Goal: Task Accomplishment & Management: Manage account settings

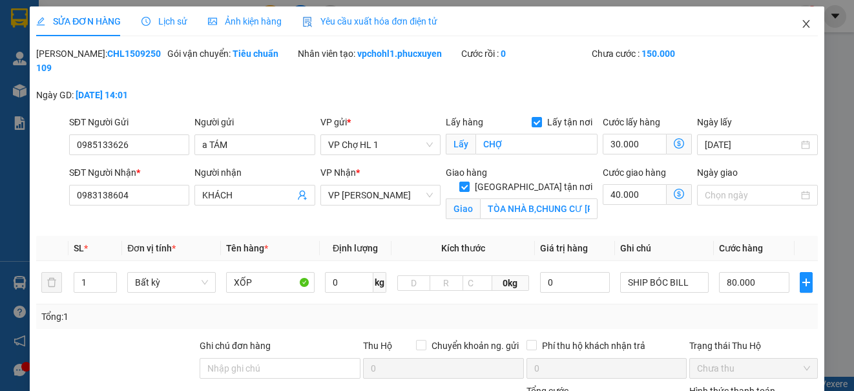
click at [801, 22] on icon "close" at bounding box center [806, 24] width 10 height 10
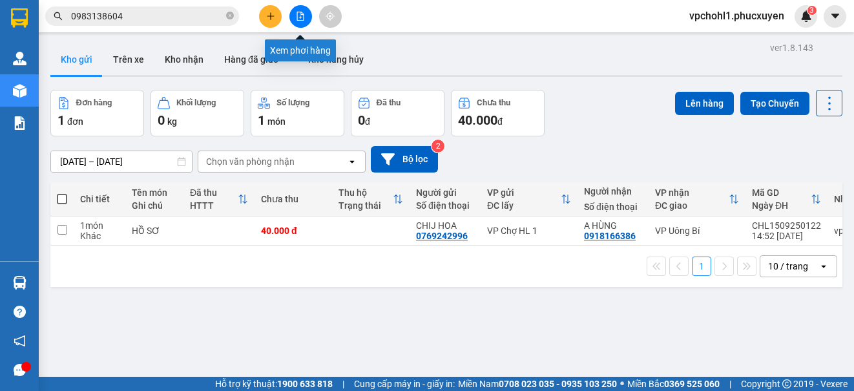
click at [297, 14] on icon "file-add" at bounding box center [300, 16] width 9 height 9
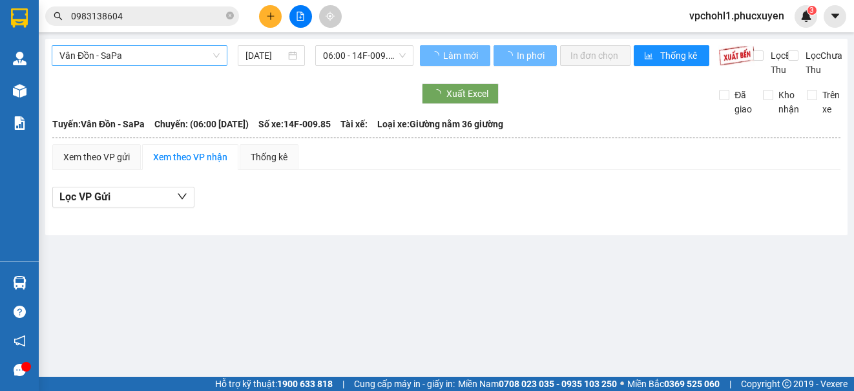
click at [206, 57] on span "Vân Đồn - SaPa" at bounding box center [139, 55] width 160 height 19
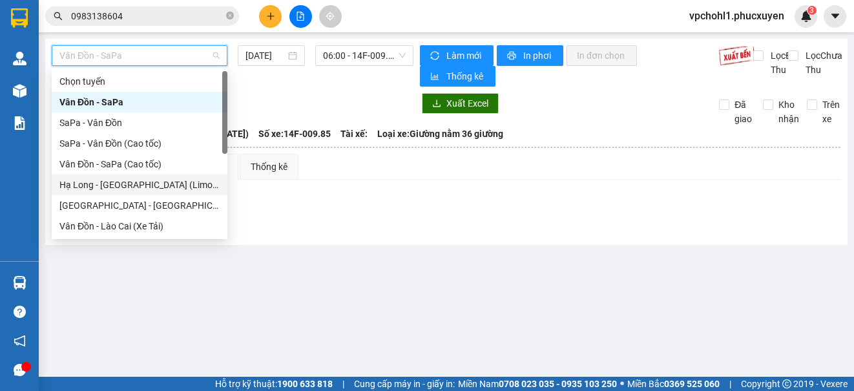
click at [172, 182] on div "Hạ Long - [GEOGRAPHIC_DATA] (Limousine)" at bounding box center [139, 185] width 160 height 14
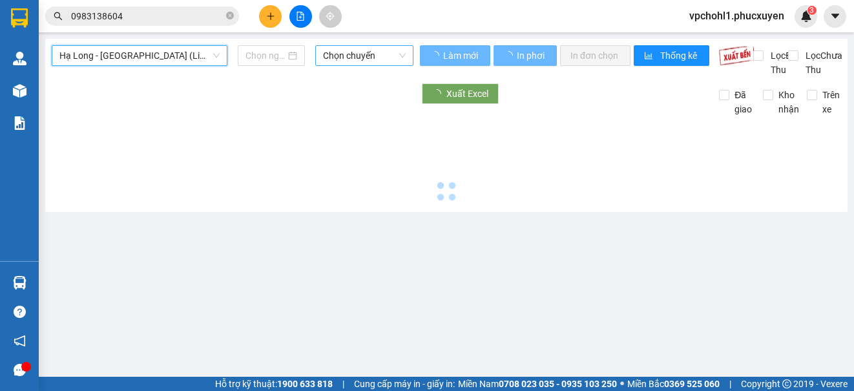
type input "[DATE]"
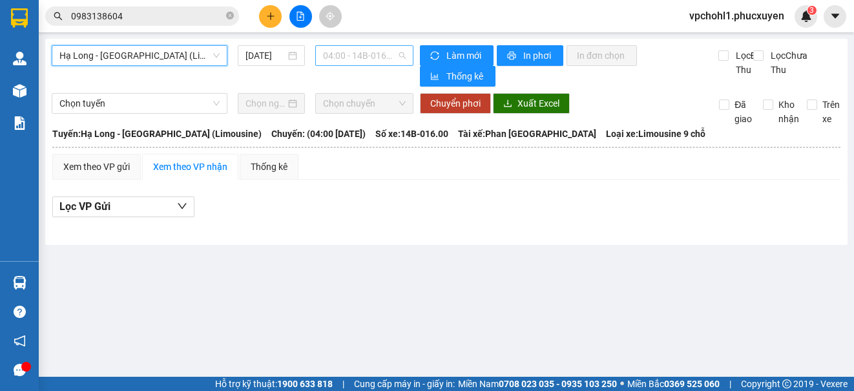
click at [359, 53] on span "04:00 - 14B-016.00" at bounding box center [364, 55] width 83 height 19
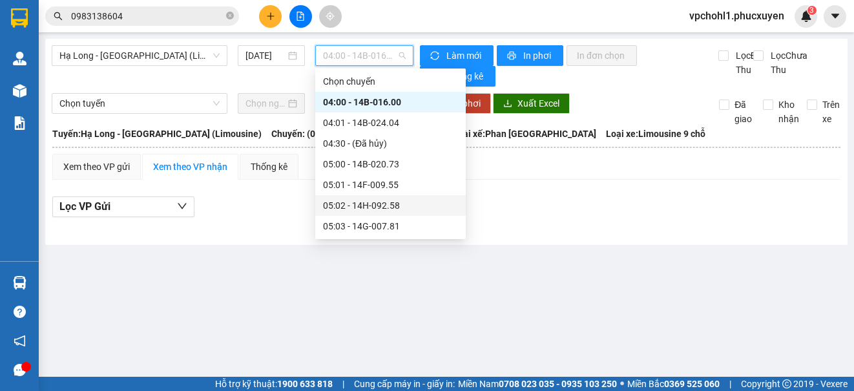
scroll to position [65, 0]
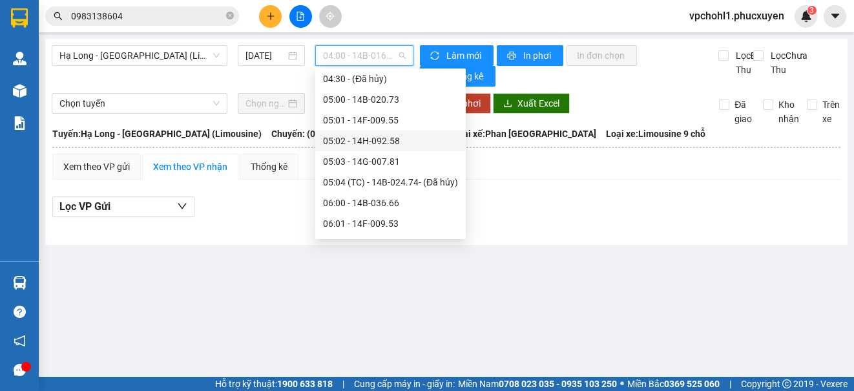
click at [362, 202] on div "06:00 - 14B-036.66" at bounding box center [390, 203] width 135 height 14
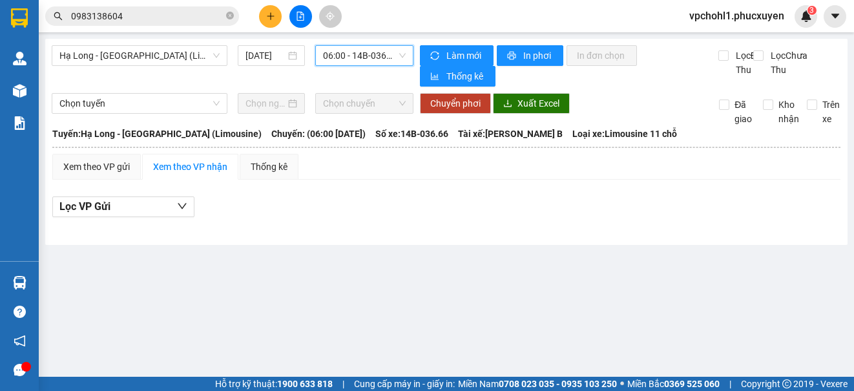
click at [369, 53] on span "06:00 - 14B-036.66" at bounding box center [364, 55] width 83 height 19
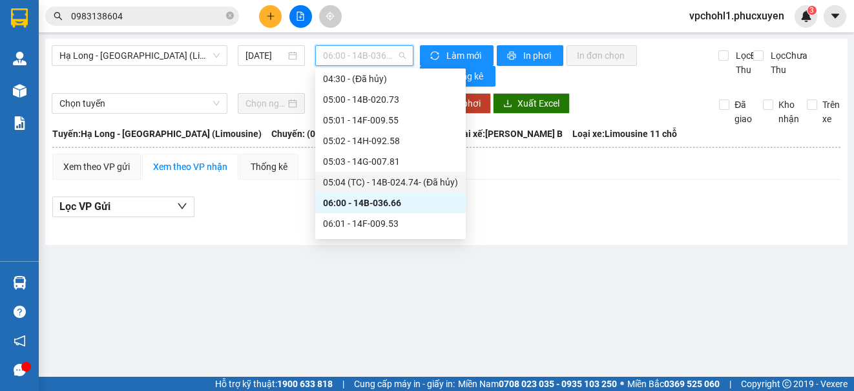
scroll to position [129, 0]
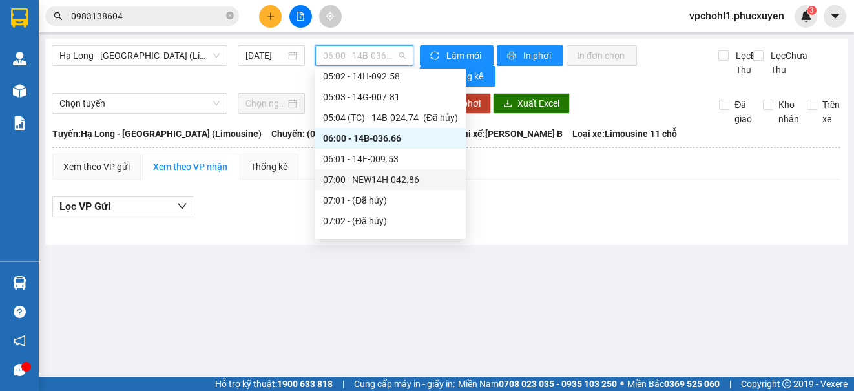
click at [368, 177] on div "07:00 - NEW14H-042.86" at bounding box center [390, 179] width 135 height 14
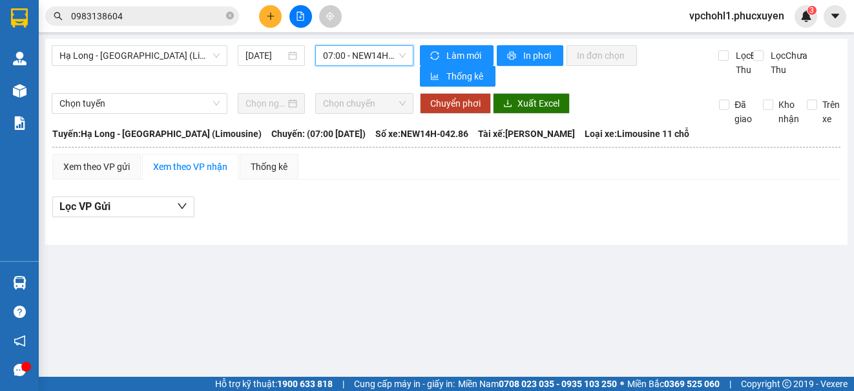
click at [368, 55] on span "07:00 - NEW14H-042.86" at bounding box center [364, 55] width 83 height 19
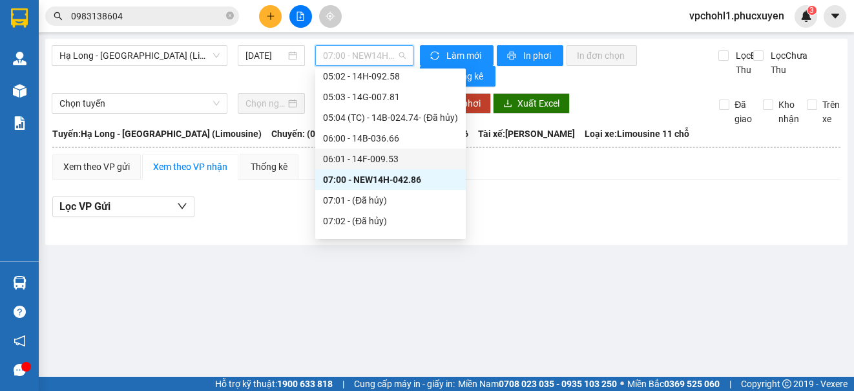
click at [367, 154] on div "06:01 - 14F-009.53" at bounding box center [390, 159] width 135 height 14
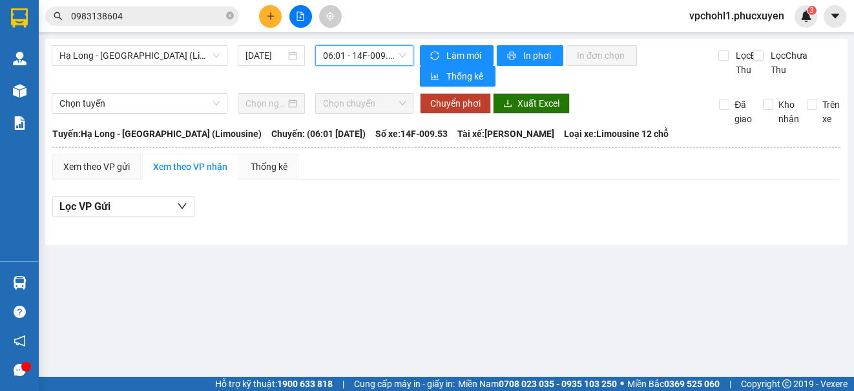
click at [382, 51] on span "06:01 - 14F-009.53" at bounding box center [364, 55] width 83 height 19
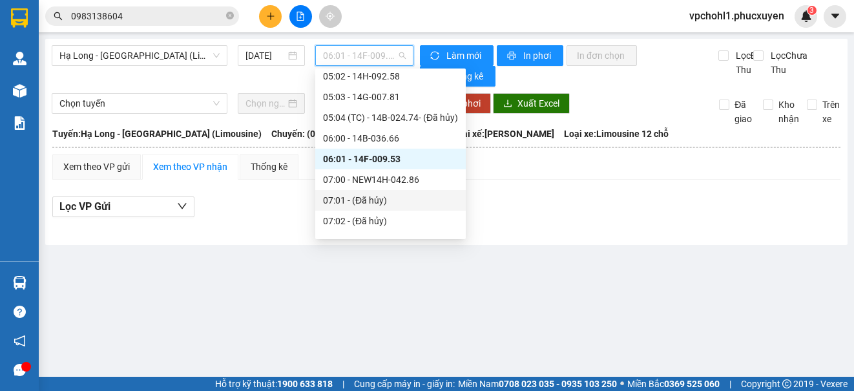
scroll to position [194, 0]
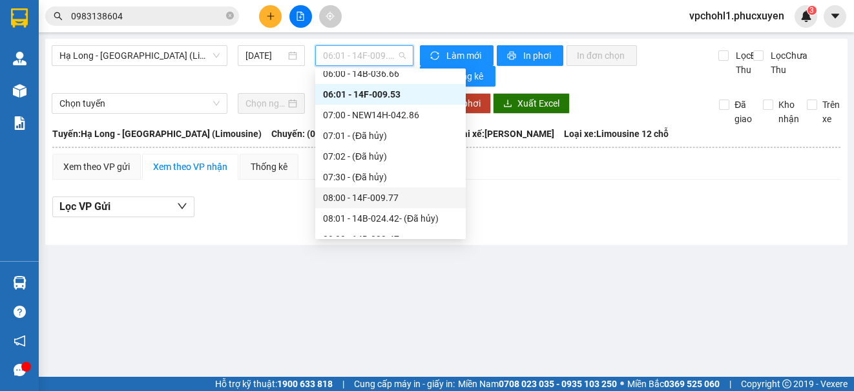
click at [397, 193] on div "08:00 - 14F-009.77" at bounding box center [390, 198] width 135 height 14
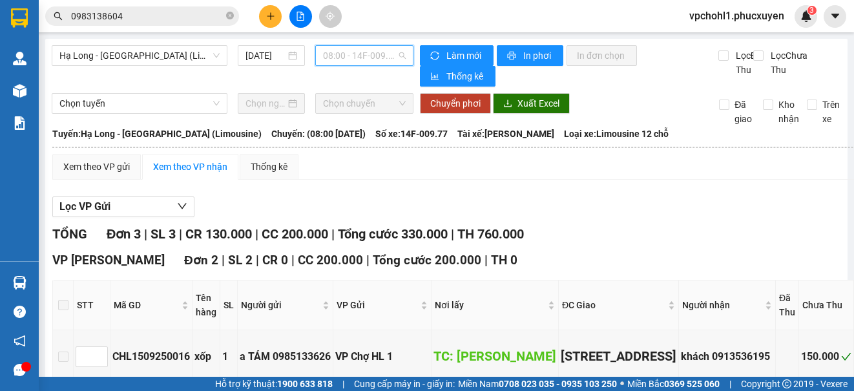
click at [382, 57] on span "08:00 - 14F-009.77" at bounding box center [364, 55] width 83 height 19
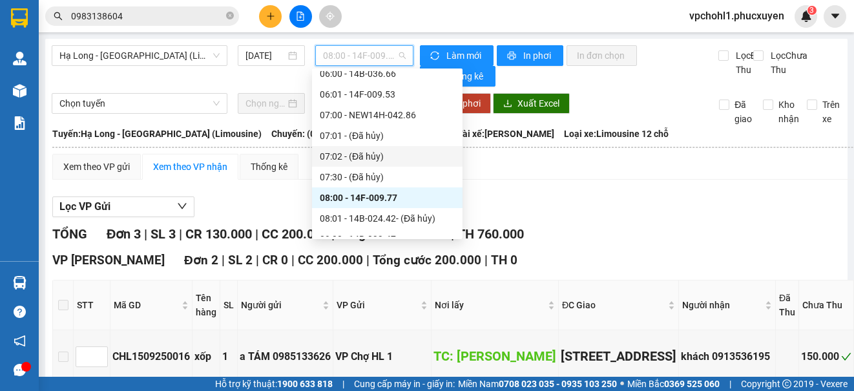
scroll to position [258, 0]
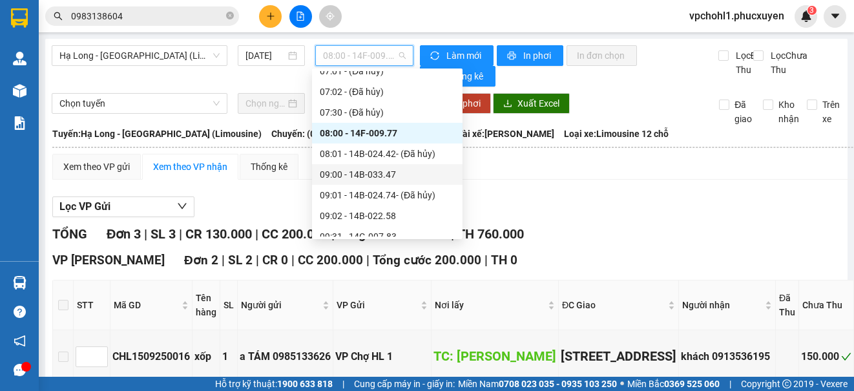
click at [384, 175] on div "09:00 - 14B-033.47" at bounding box center [387, 174] width 135 height 14
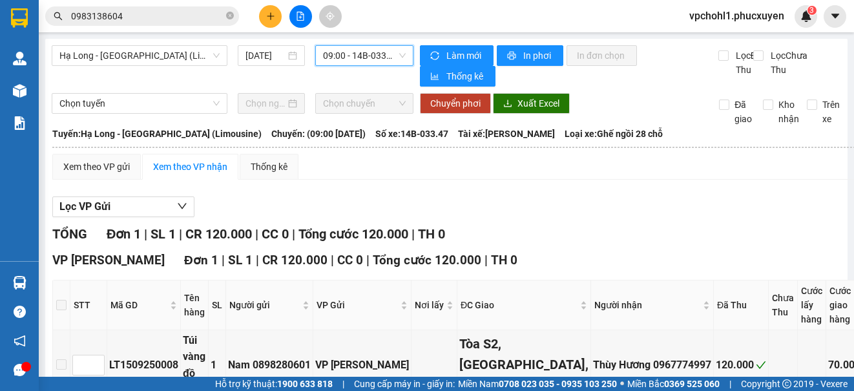
click at [375, 55] on span "09:00 - 14B-033.47" at bounding box center [364, 55] width 83 height 19
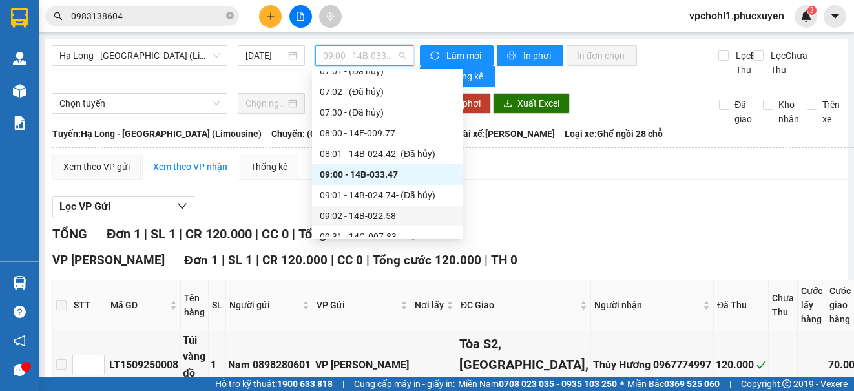
click at [393, 218] on div "09:02 - 14B-022.58" at bounding box center [387, 216] width 135 height 14
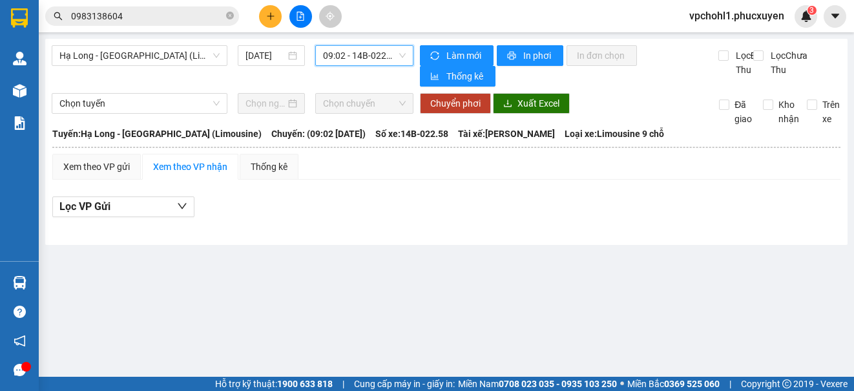
click at [364, 61] on span "09:02 - 14B-022.58" at bounding box center [364, 55] width 83 height 19
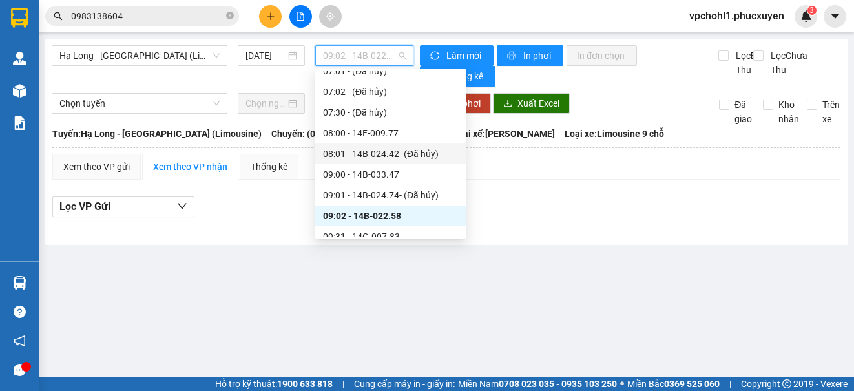
scroll to position [323, 0]
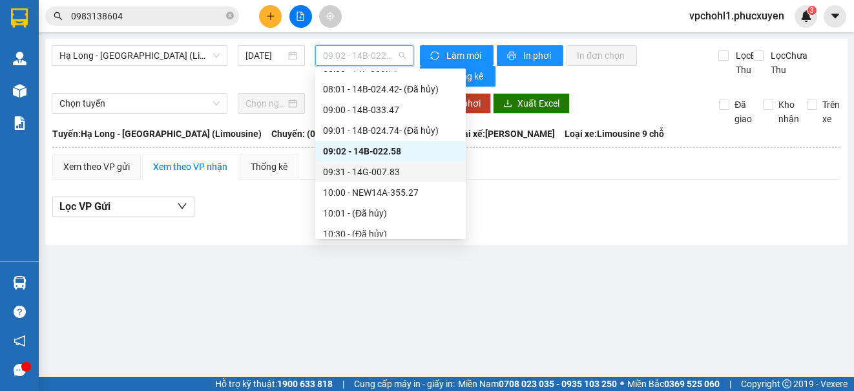
click at [382, 175] on div "09:31 - 14G-007.83" at bounding box center [390, 172] width 135 height 14
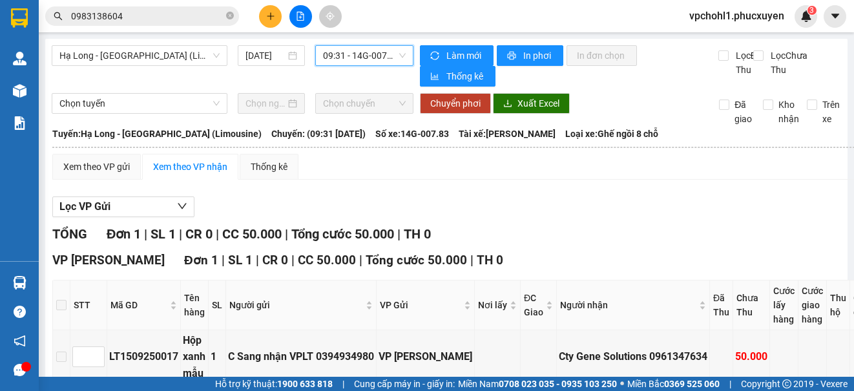
click at [370, 45] on div "Hạ Long - [GEOGRAPHIC_DATA] (Limousine) [DATE] 09:31 09:31 - 14G-007.83 Làm mới…" at bounding box center [446, 241] width 802 height 405
click at [370, 52] on span "09:31 - 14G-007.83" at bounding box center [364, 55] width 83 height 19
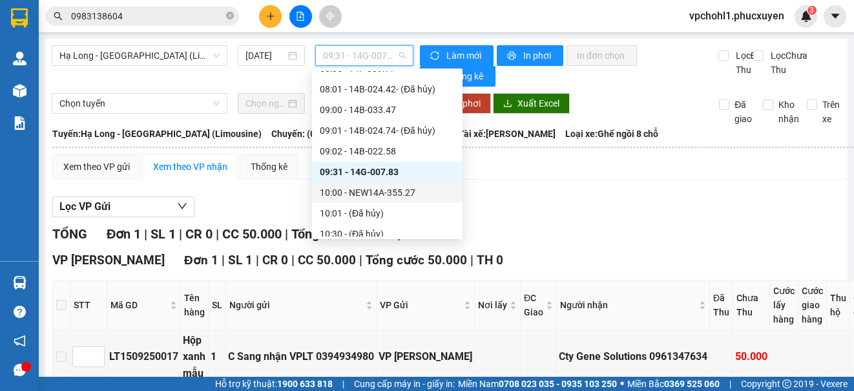
click at [406, 196] on div "10:00 - NEW14A-355.27" at bounding box center [387, 192] width 135 height 14
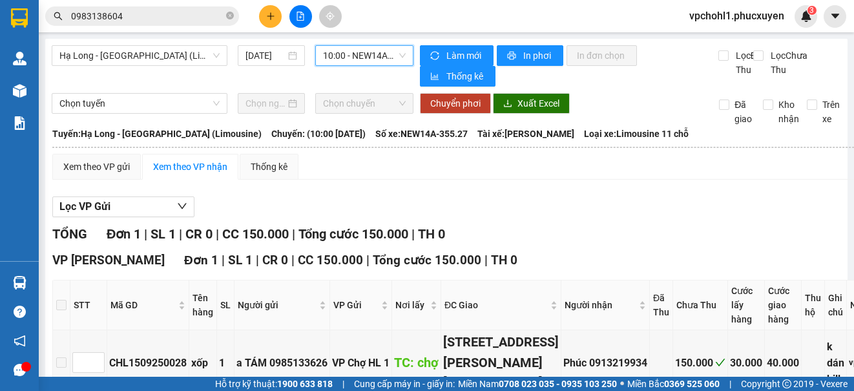
click at [342, 53] on span "10:00 - NEW14A-355.27" at bounding box center [364, 55] width 83 height 19
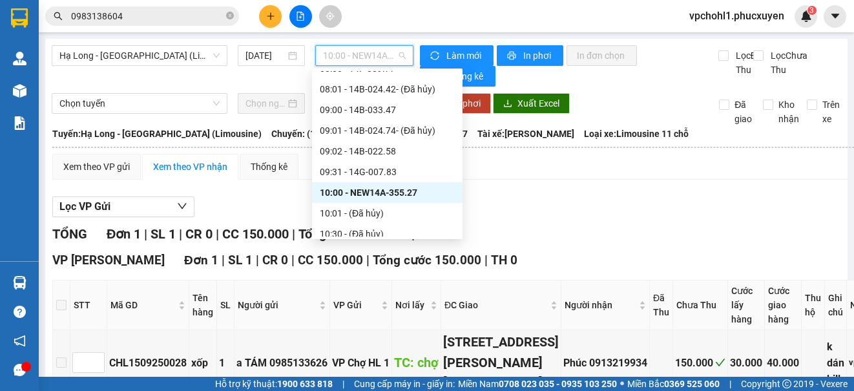
scroll to position [388, 0]
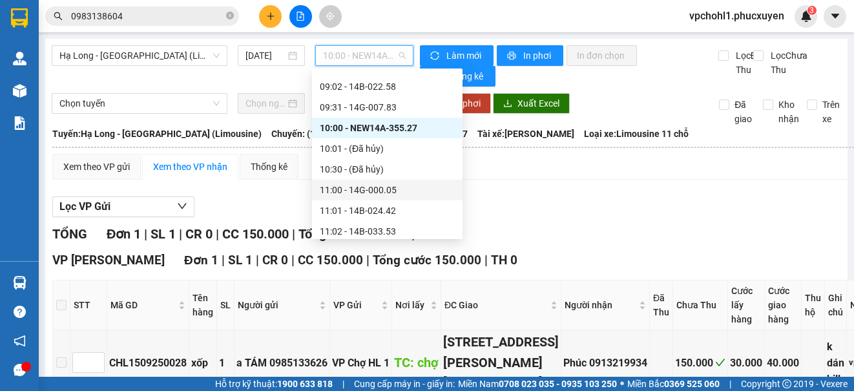
click at [380, 189] on div "11:00 - 14G-000.05" at bounding box center [387, 190] width 135 height 14
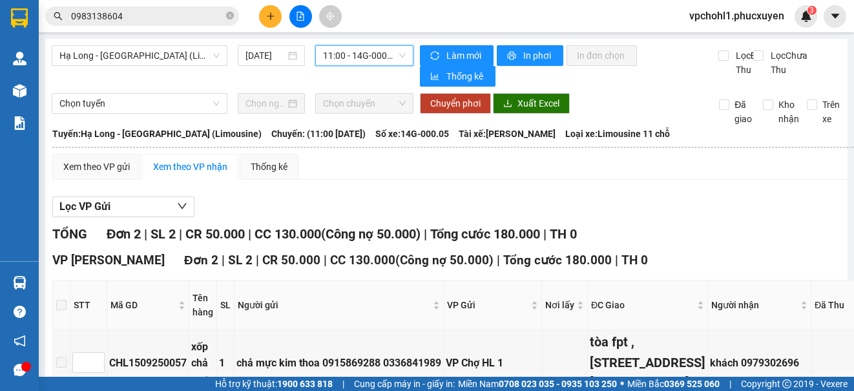
click at [369, 54] on span "11:00 - 14G-000.05" at bounding box center [364, 55] width 83 height 19
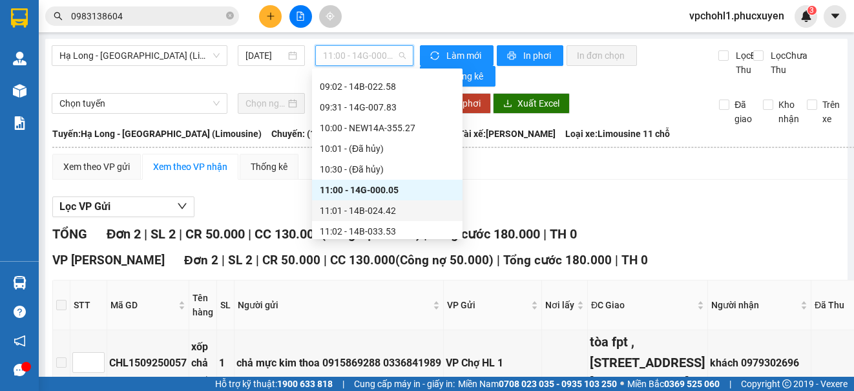
click at [383, 215] on div "11:01 - 14B-024.42" at bounding box center [387, 210] width 135 height 14
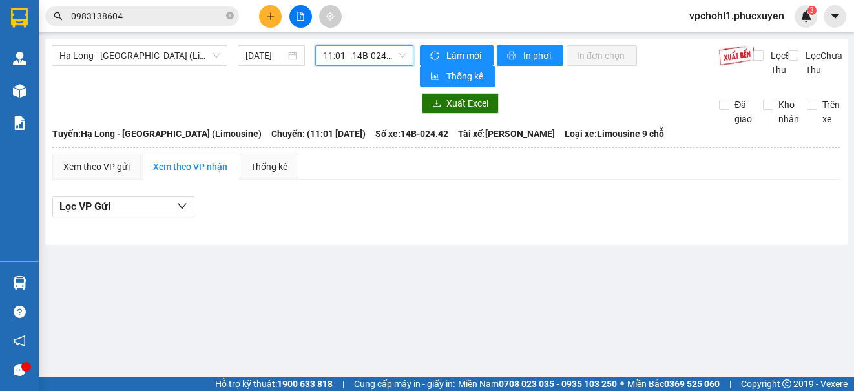
click at [372, 57] on span "11:01 - 14B-024.42" at bounding box center [364, 55] width 83 height 19
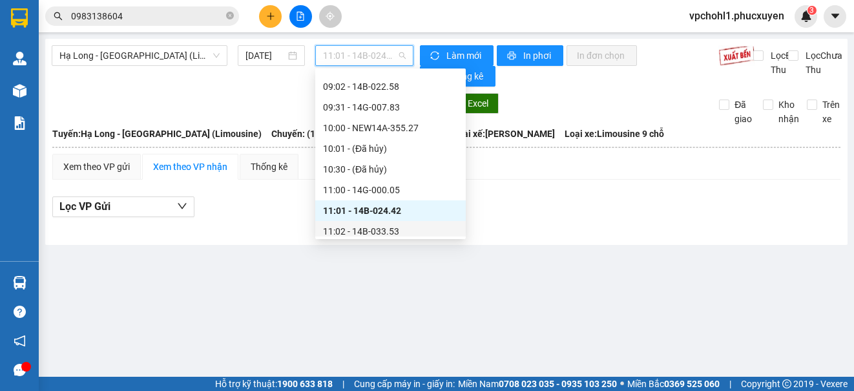
click at [398, 235] on div "11:02 - 14B-033.53" at bounding box center [390, 231] width 135 height 14
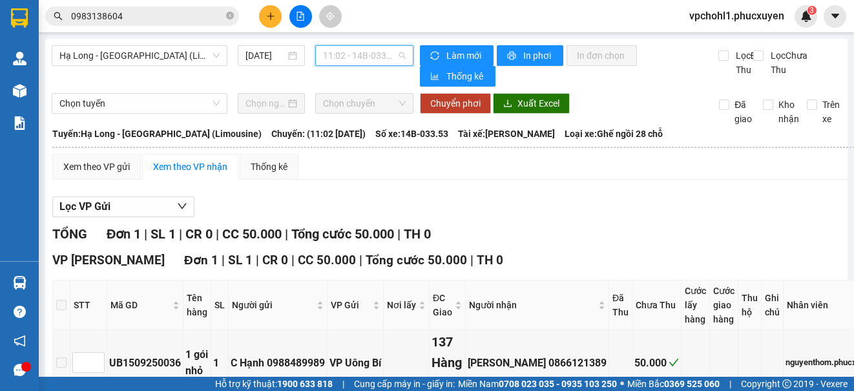
click at [371, 50] on span "11:02 - 14B-033.53" at bounding box center [364, 55] width 83 height 19
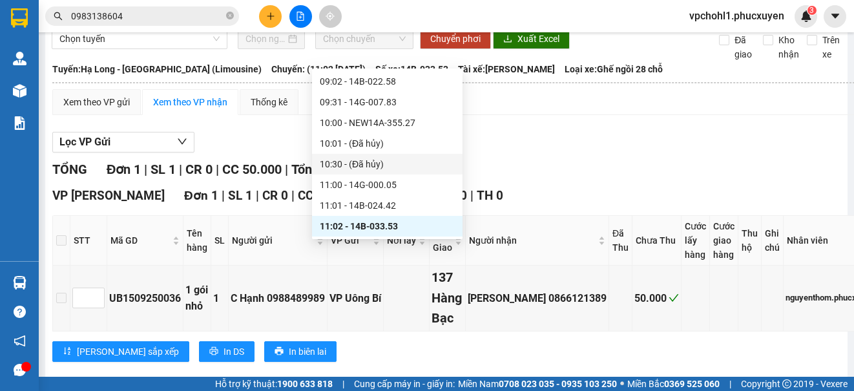
scroll to position [457, 0]
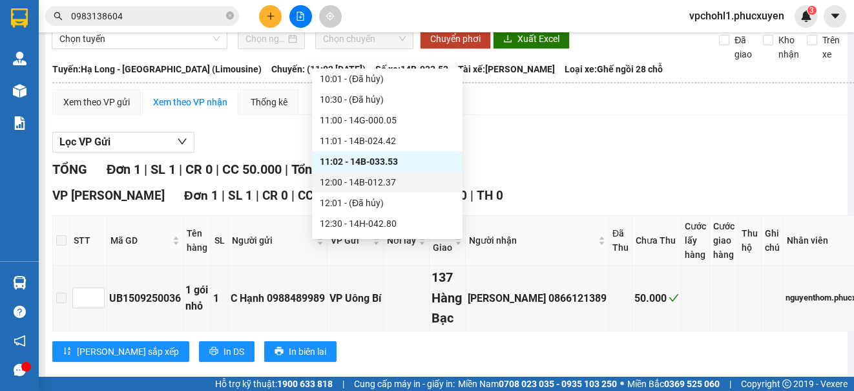
click at [363, 184] on div "12:00 - 14B-012.37" at bounding box center [387, 182] width 135 height 14
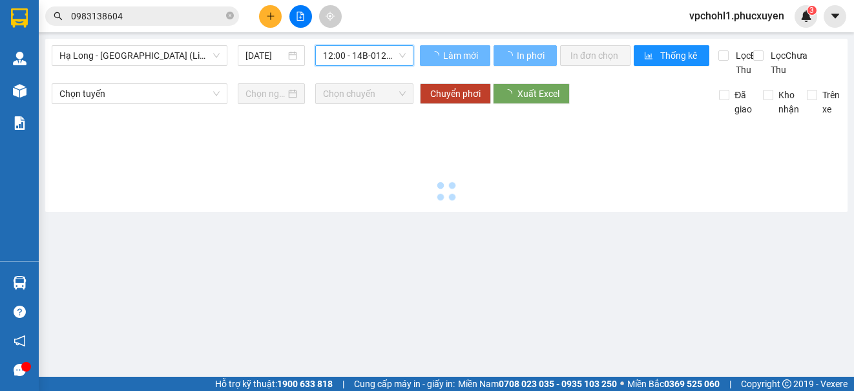
scroll to position [0, 0]
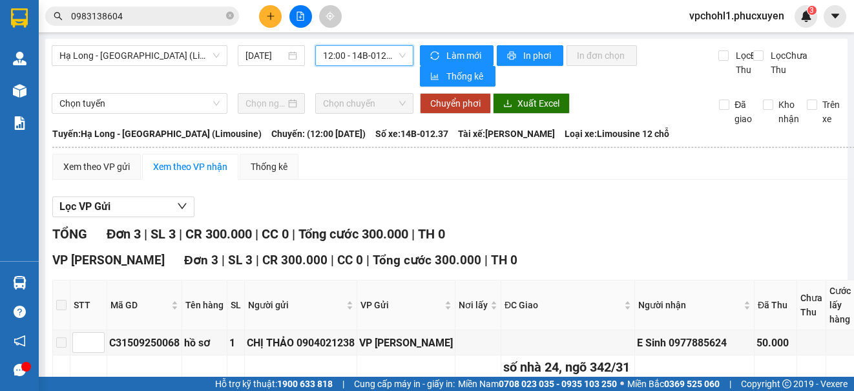
click at [380, 59] on span "12:00 - 14B-012.37" at bounding box center [364, 55] width 83 height 19
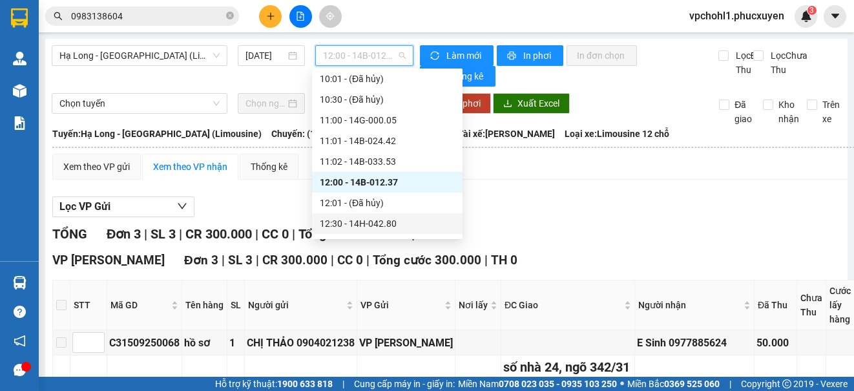
click at [390, 218] on div "12:30 - 14H-042.80" at bounding box center [387, 223] width 135 height 14
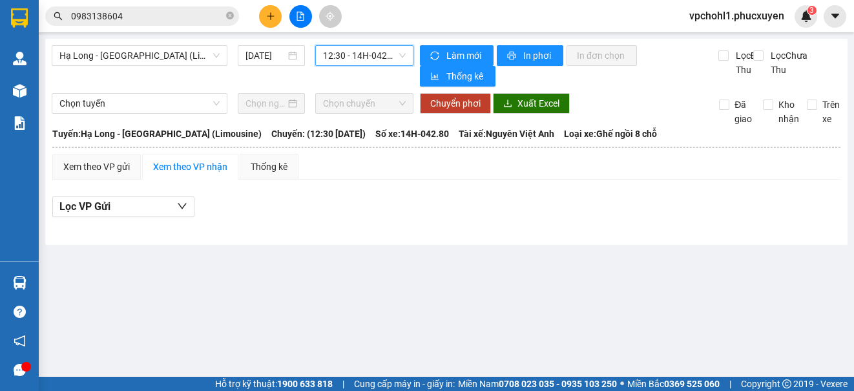
click at [370, 54] on span "12:30 - 14H-042.80" at bounding box center [364, 55] width 83 height 19
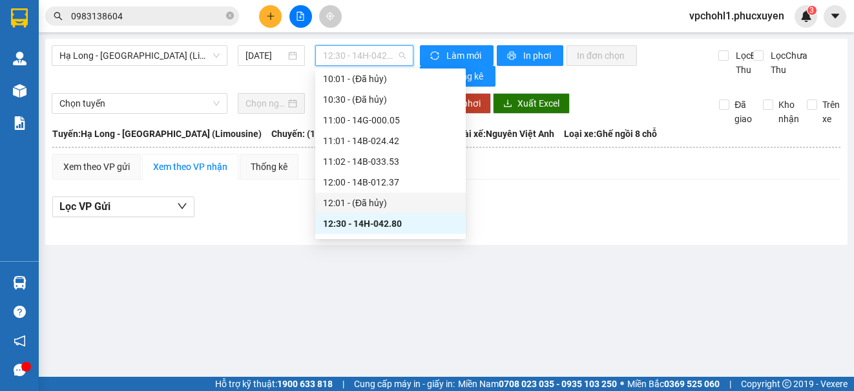
scroll to position [522, 0]
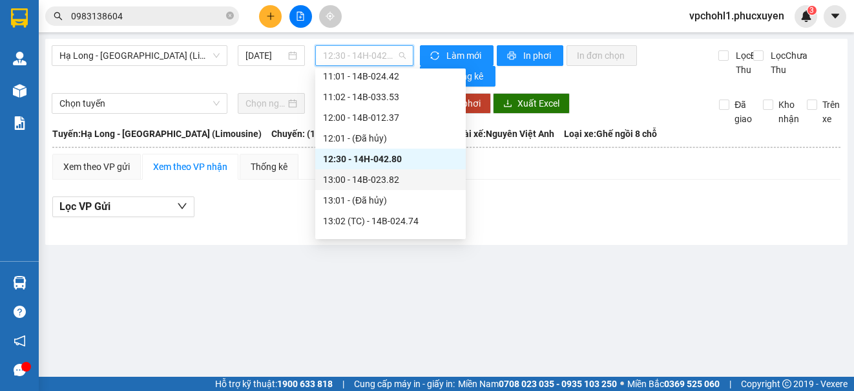
click at [377, 179] on div "13:00 - 14B-023.82" at bounding box center [390, 179] width 135 height 14
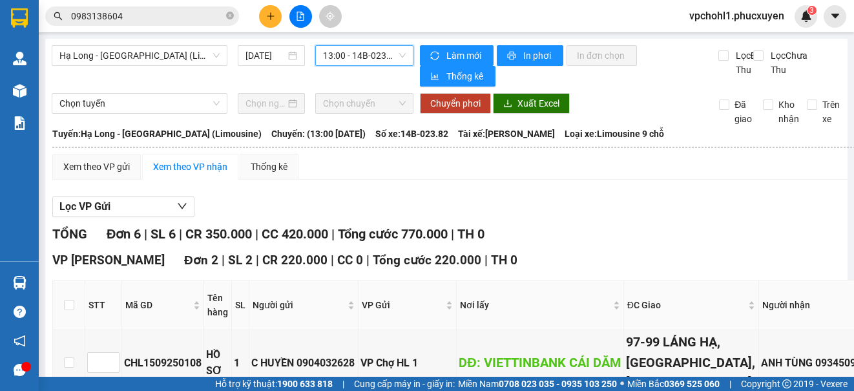
click at [368, 57] on span "13:00 - 14B-023.82" at bounding box center [364, 55] width 83 height 19
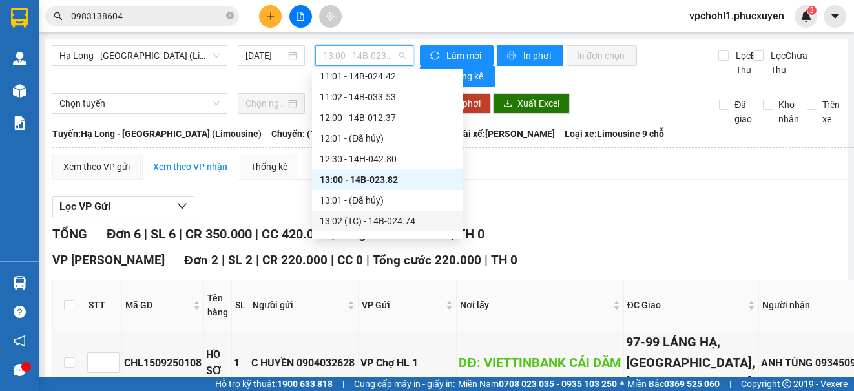
click at [397, 220] on div "13:02 (TC) - 14B-024.74" at bounding box center [387, 221] width 135 height 14
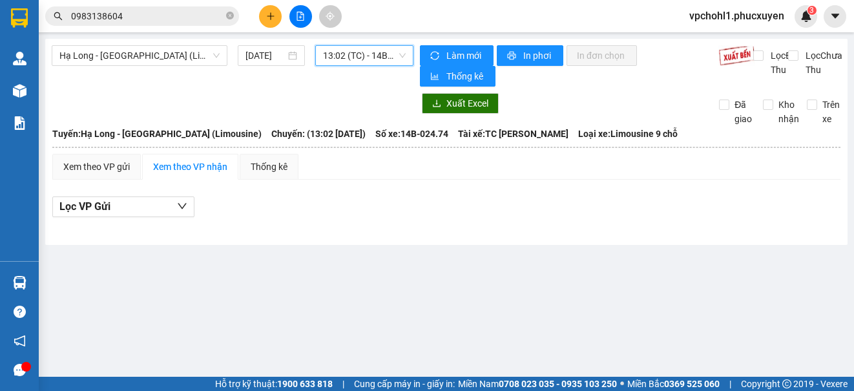
click at [376, 59] on span "13:02 (TC) - 14B-024.74" at bounding box center [364, 55] width 83 height 19
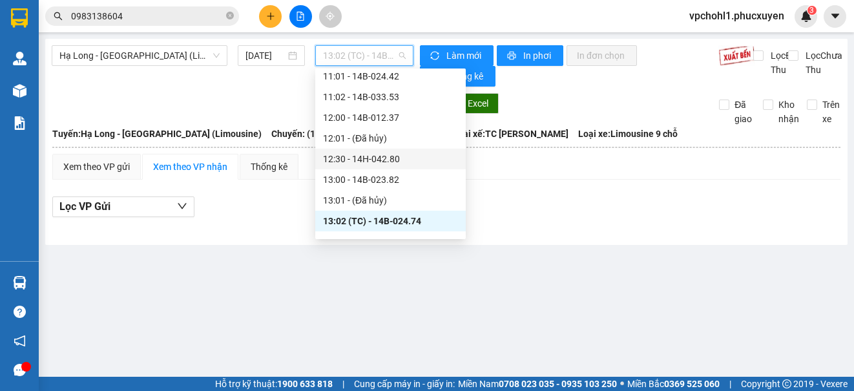
scroll to position [587, 0]
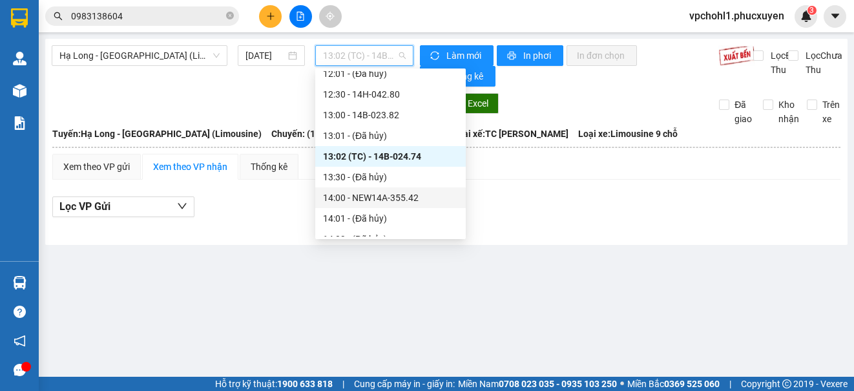
click at [397, 201] on div "14:00 - NEW14A-355.42" at bounding box center [390, 198] width 135 height 14
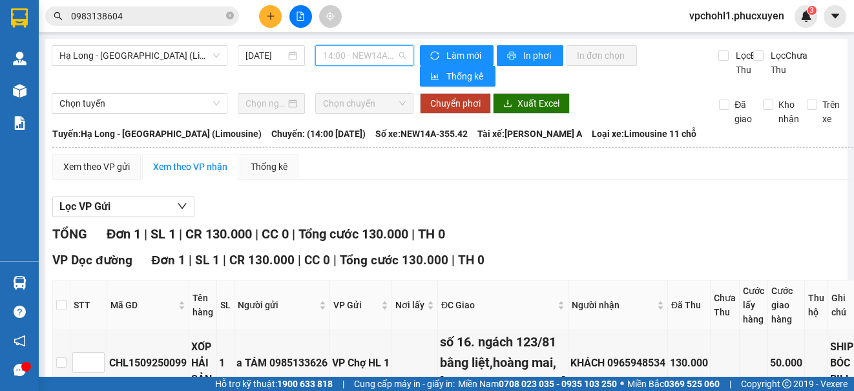
click at [382, 58] on span "14:00 - NEW14A-355.42" at bounding box center [364, 55] width 83 height 19
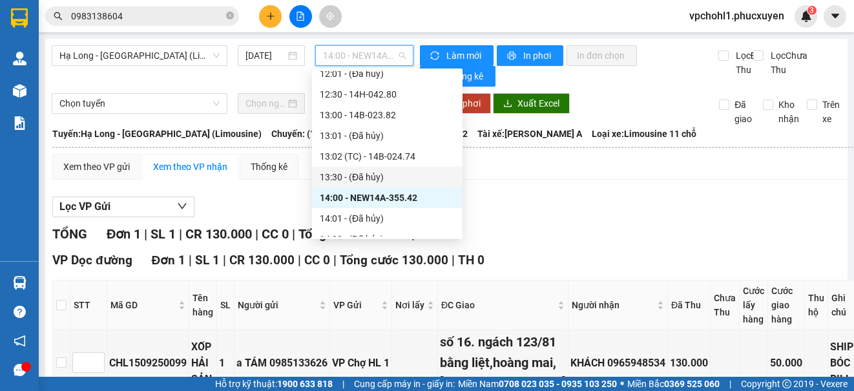
scroll to position [651, 0]
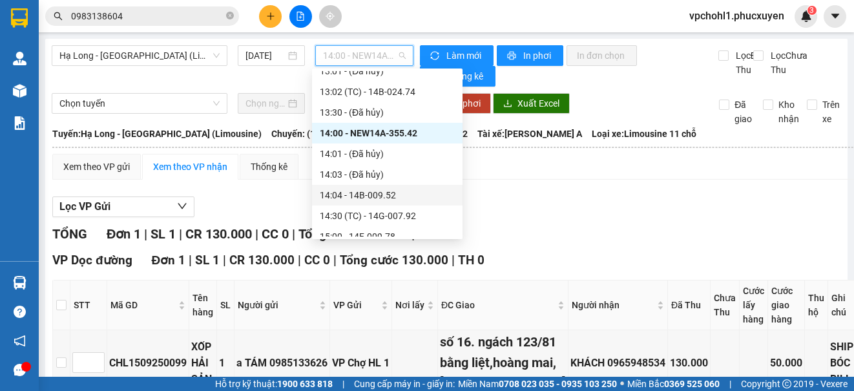
click at [359, 195] on div "14:04 - 14B-009.52" at bounding box center [387, 195] width 135 height 14
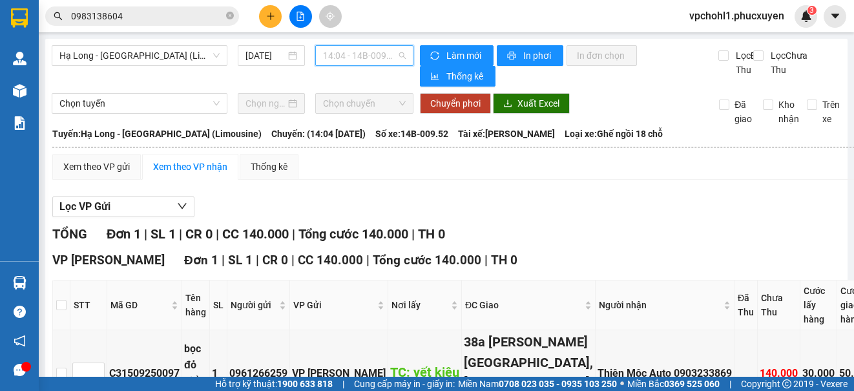
click at [380, 55] on span "14:04 - 14B-009.52" at bounding box center [364, 55] width 83 height 19
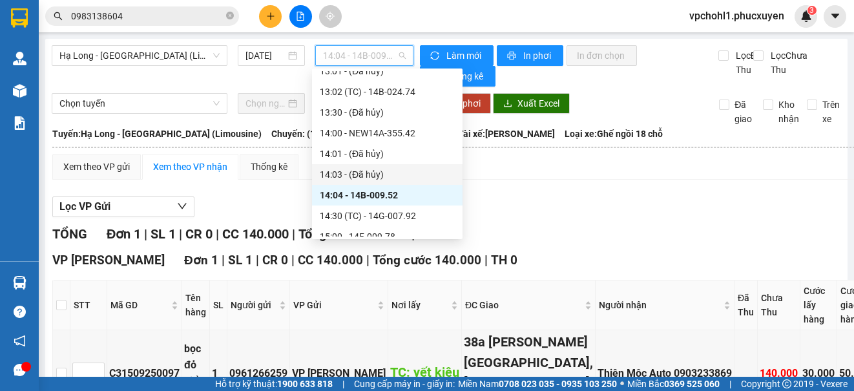
click at [554, 217] on div "Lọc VP Gửi" at bounding box center [516, 206] width 928 height 21
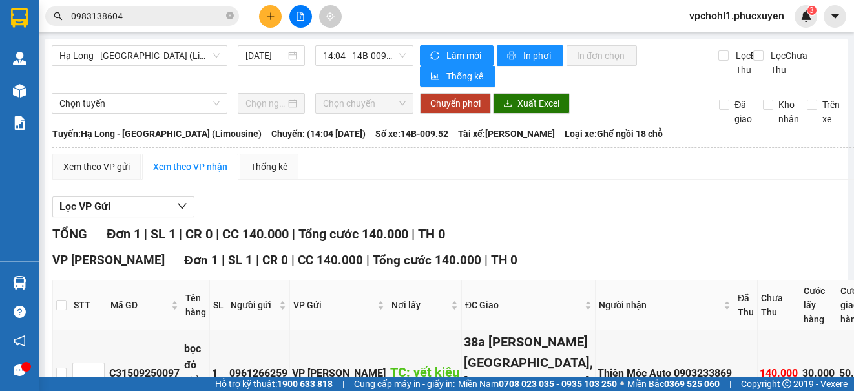
scroll to position [129, 0]
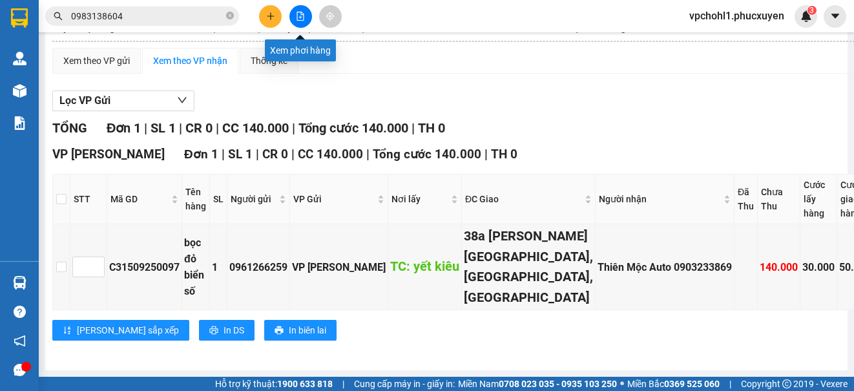
click at [299, 12] on icon "file-add" at bounding box center [300, 16] width 7 height 9
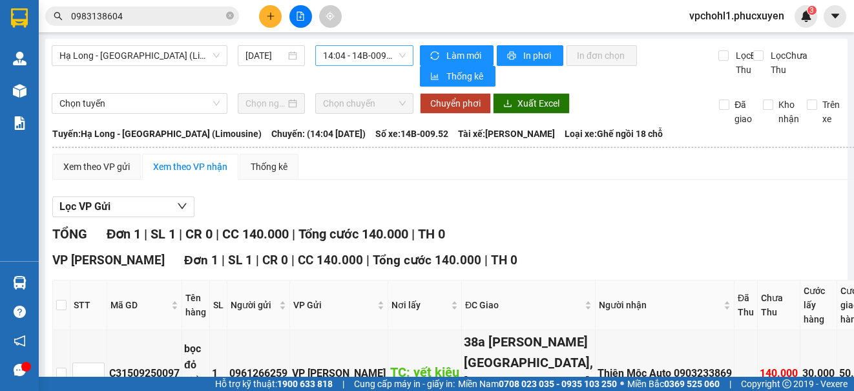
click at [349, 56] on span "14:04 - 14B-009.52" at bounding box center [364, 55] width 83 height 19
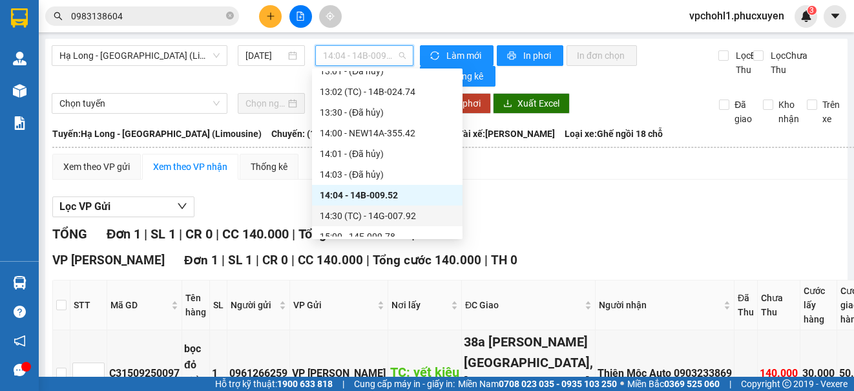
click at [397, 217] on div "14:30 (TC) - 14G-007.92" at bounding box center [387, 216] width 135 height 14
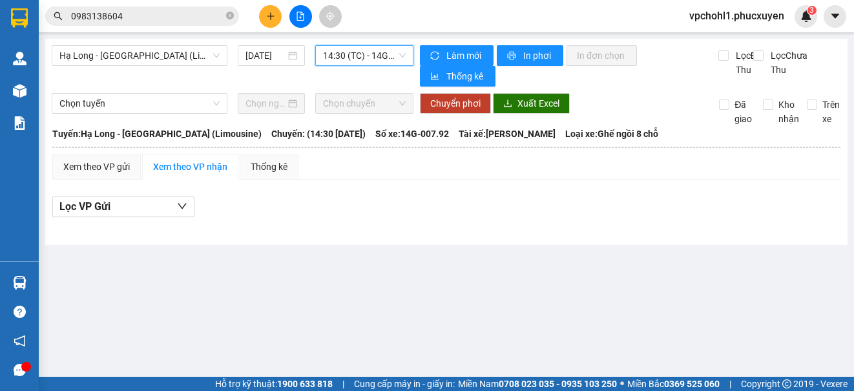
click at [382, 59] on span "14:30 (TC) - 14G-007.92" at bounding box center [364, 55] width 83 height 19
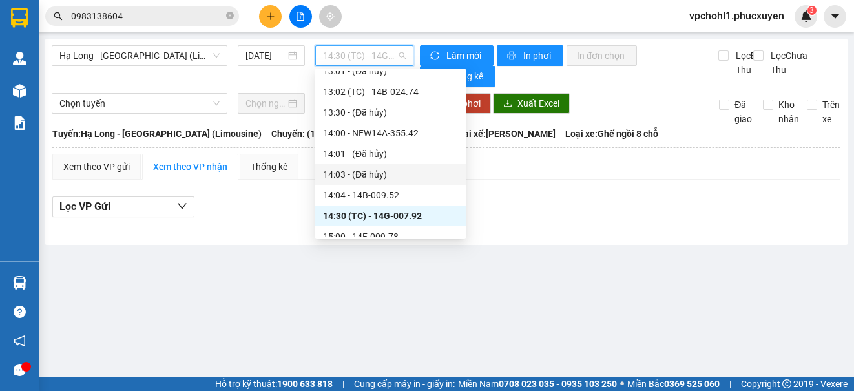
scroll to position [716, 0]
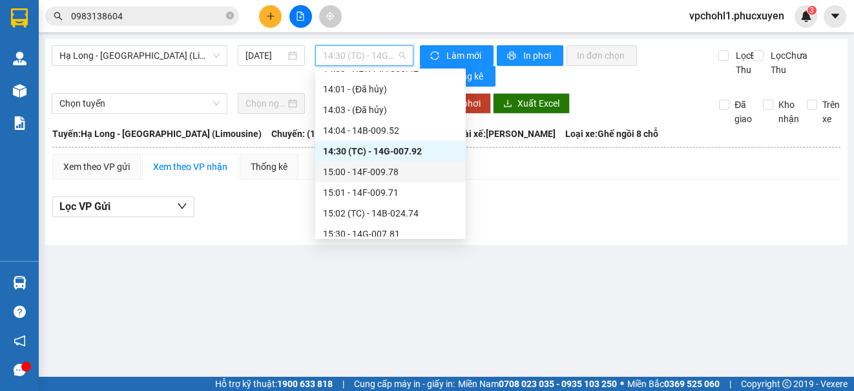
click at [380, 174] on div "15:00 - 14F-009.78" at bounding box center [390, 172] width 135 height 14
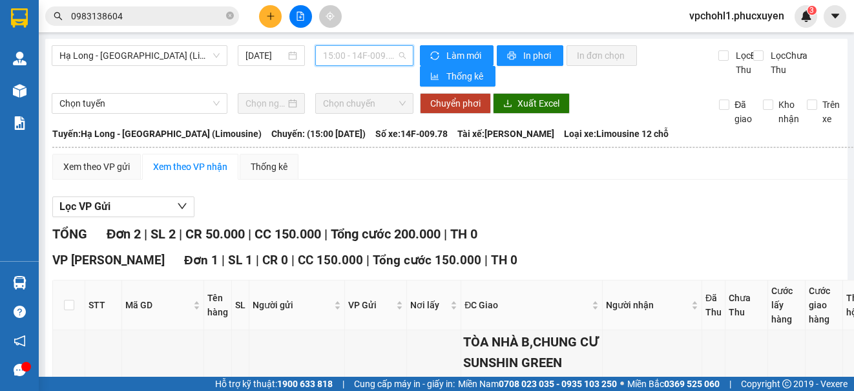
click at [350, 57] on span "15:00 - 14F-009.78" at bounding box center [364, 55] width 83 height 19
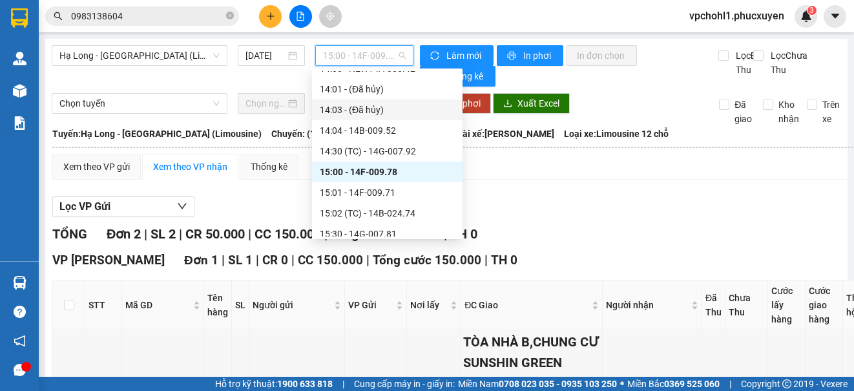
scroll to position [780, 0]
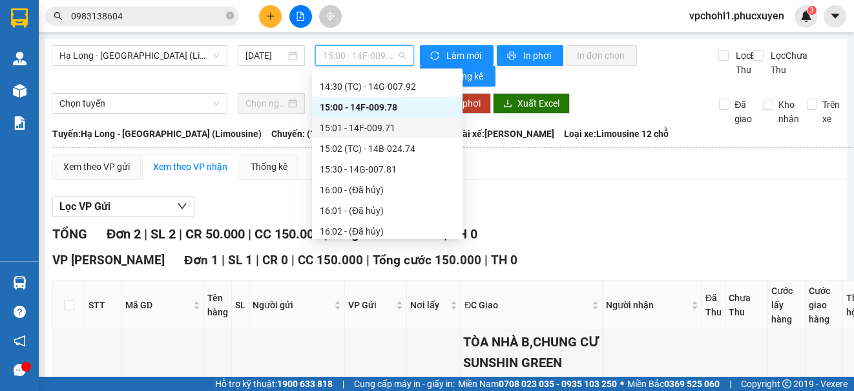
click at [370, 131] on div "15:01 - 14F-009.71" at bounding box center [387, 128] width 135 height 14
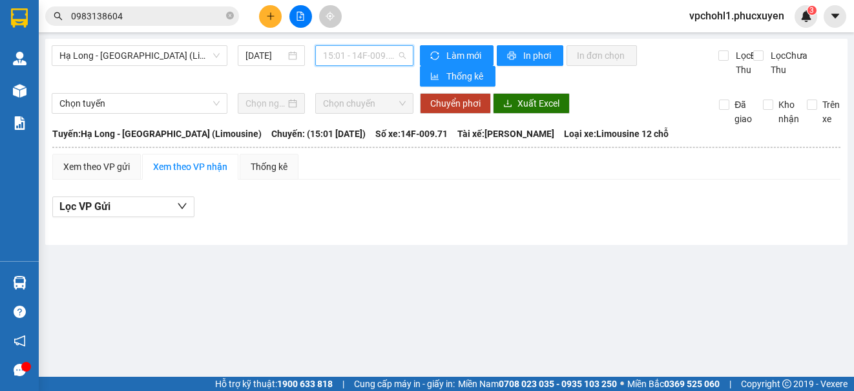
click at [365, 57] on span "15:01 - 14F-009.71" at bounding box center [364, 55] width 83 height 19
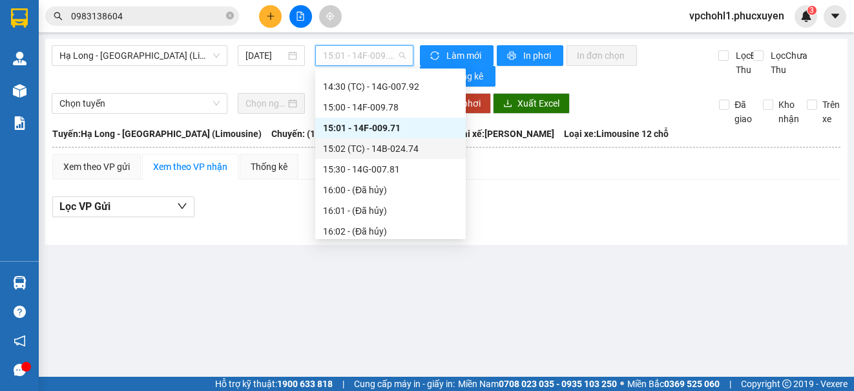
drag, startPoint x: 379, startPoint y: 153, endPoint x: 353, endPoint y: 63, distance: 94.2
click at [379, 150] on div "15:02 (TC) - 14B-024.74" at bounding box center [390, 148] width 135 height 14
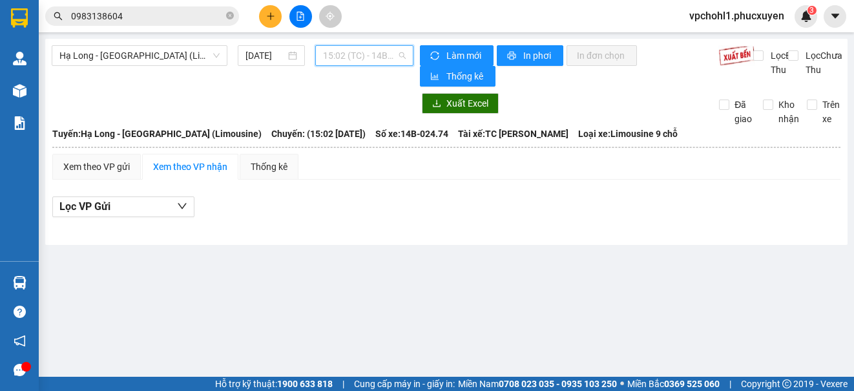
click at [355, 54] on span "15:02 (TC) - 14B-024.74" at bounding box center [364, 55] width 83 height 19
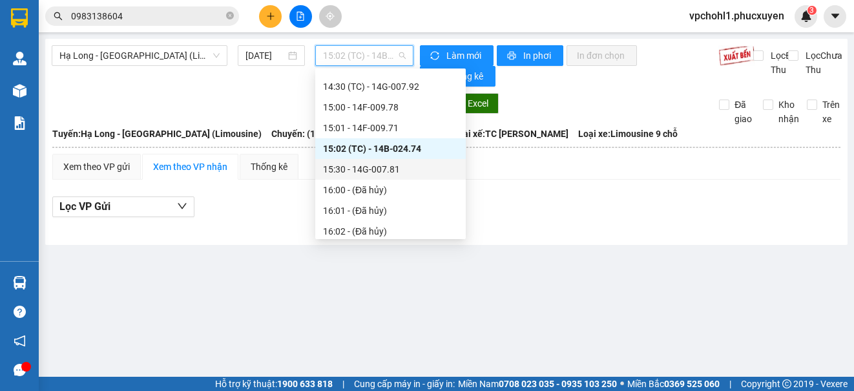
drag, startPoint x: 371, startPoint y: 166, endPoint x: 368, endPoint y: 66, distance: 100.2
click at [372, 165] on div "15:30 - 14G-007.81" at bounding box center [390, 169] width 135 height 14
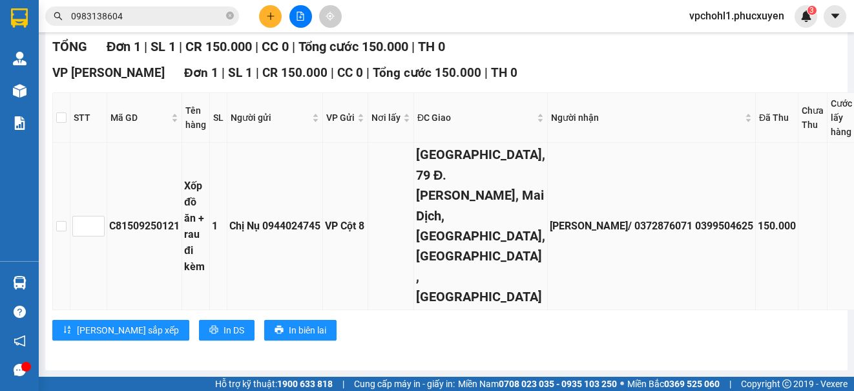
scroll to position [324, 0]
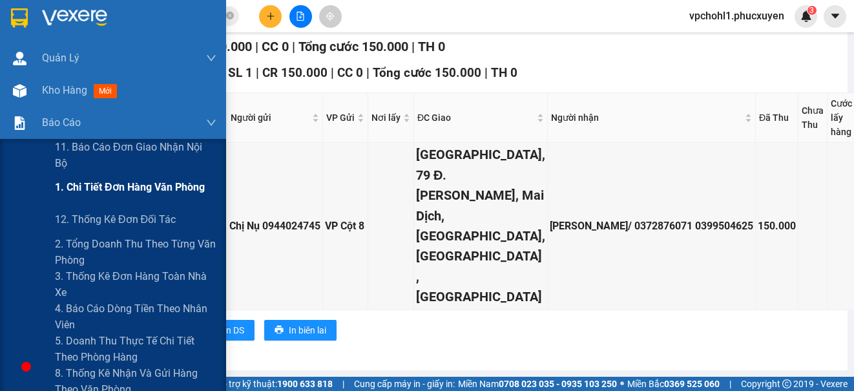
click at [79, 189] on span "1. Chi tiết đơn hàng văn phòng" at bounding box center [130, 187] width 150 height 16
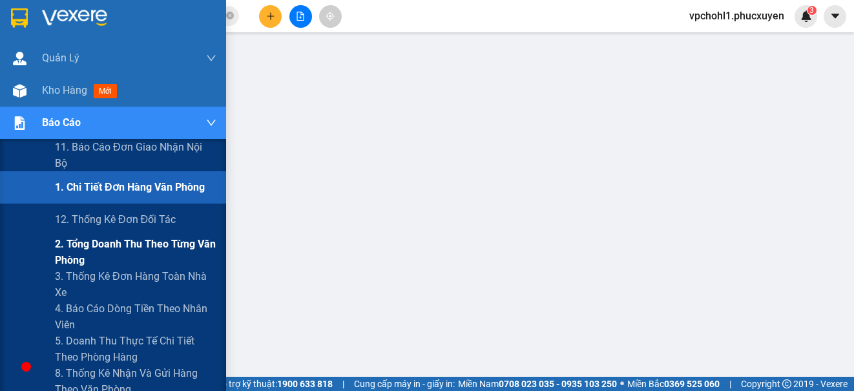
scroll to position [65, 0]
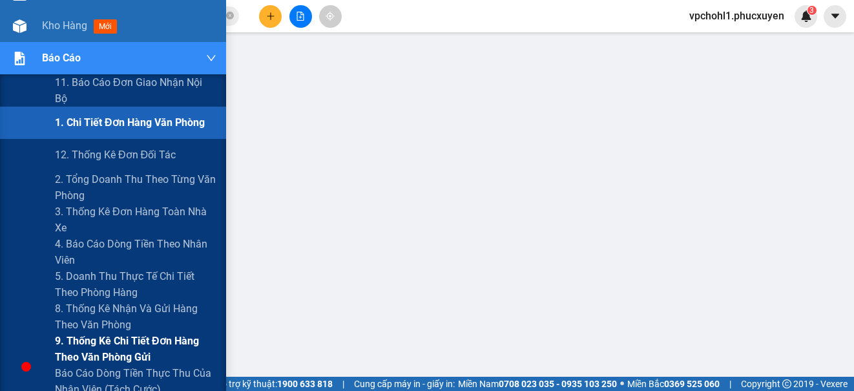
click at [118, 339] on span "9. Thống kê chi tiết đơn hàng theo văn phòng gửi" at bounding box center [136, 349] width 162 height 32
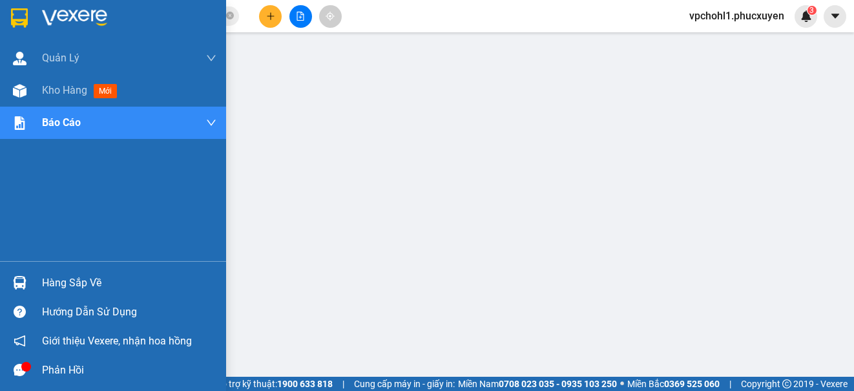
click at [66, 285] on div "Hàng sắp về" at bounding box center [129, 282] width 174 height 19
click at [51, 92] on span "Kho hàng" at bounding box center [64, 90] width 45 height 12
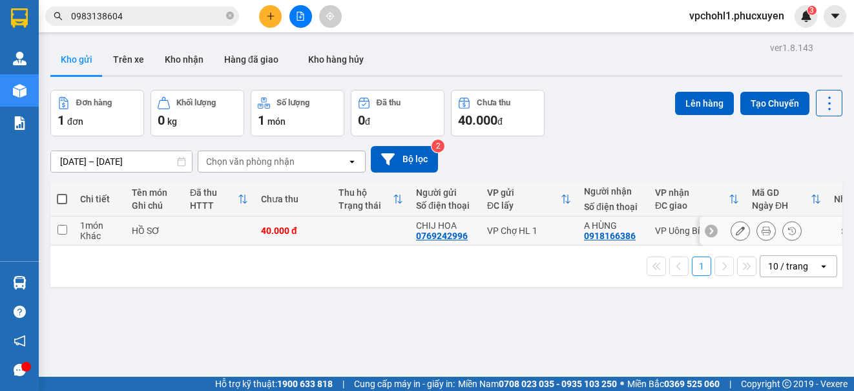
click at [736, 234] on icon at bounding box center [740, 230] width 9 height 9
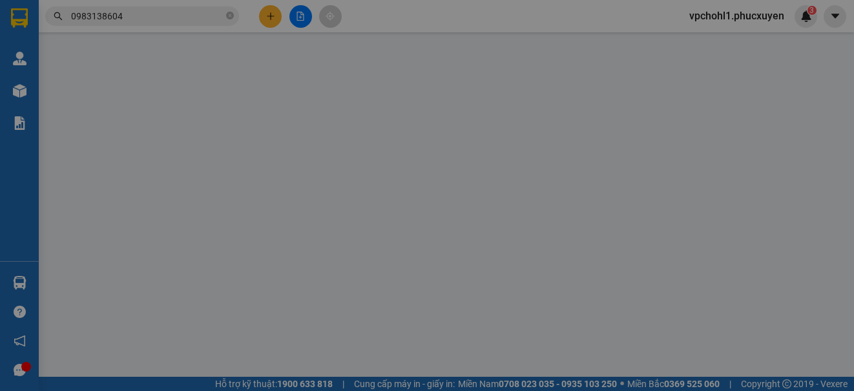
type input "0769242996"
type input "CHIJ HOA"
type input "0918166386"
type input "A HÙNG"
type input "40.000"
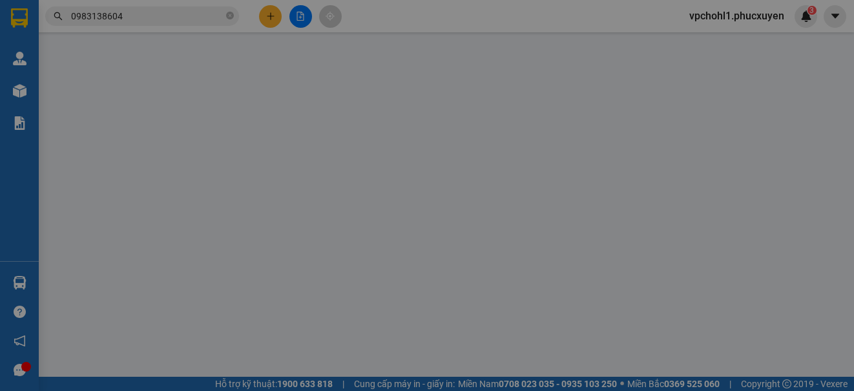
type input "40.000"
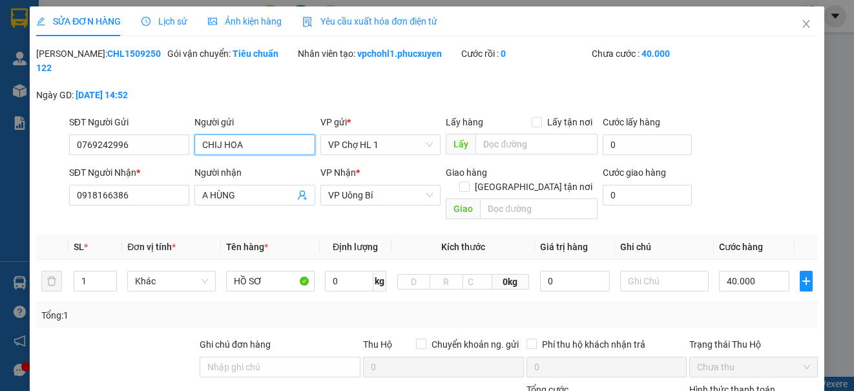
click at [218, 147] on input "CHIJ HOA" at bounding box center [254, 144] width 120 height 21
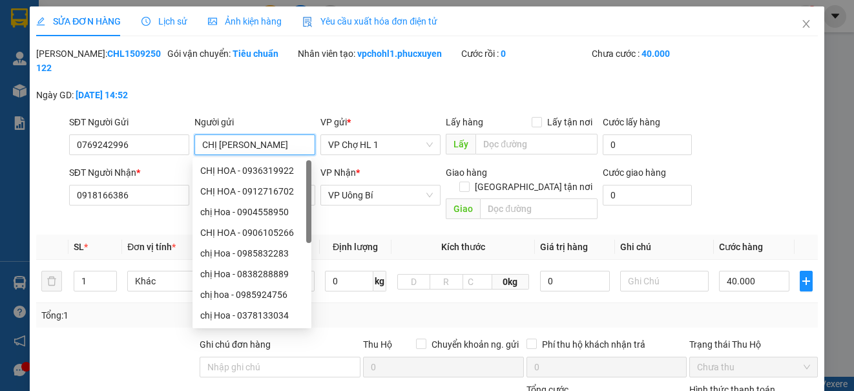
scroll to position [170, 0]
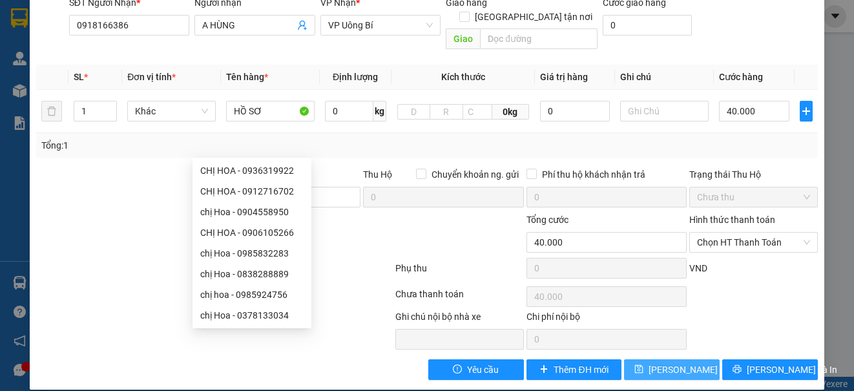
type input "CHỊ [PERSON_NAME]"
click at [679, 362] on span "[PERSON_NAME] thay đổi" at bounding box center [700, 369] width 103 height 14
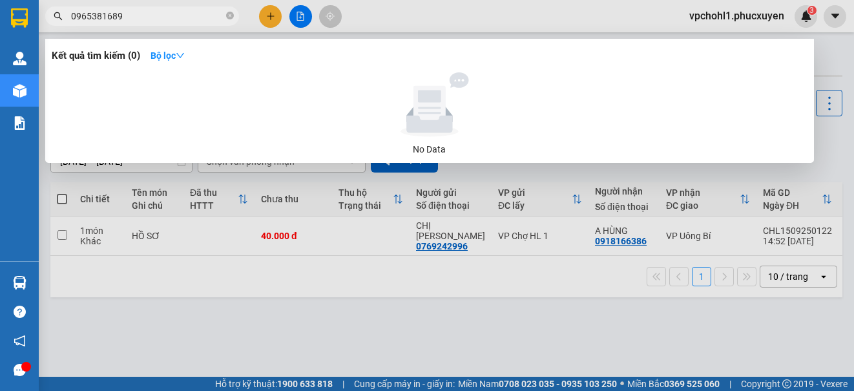
type input "0965381689"
